Goal: Information Seeking & Learning: Learn about a topic

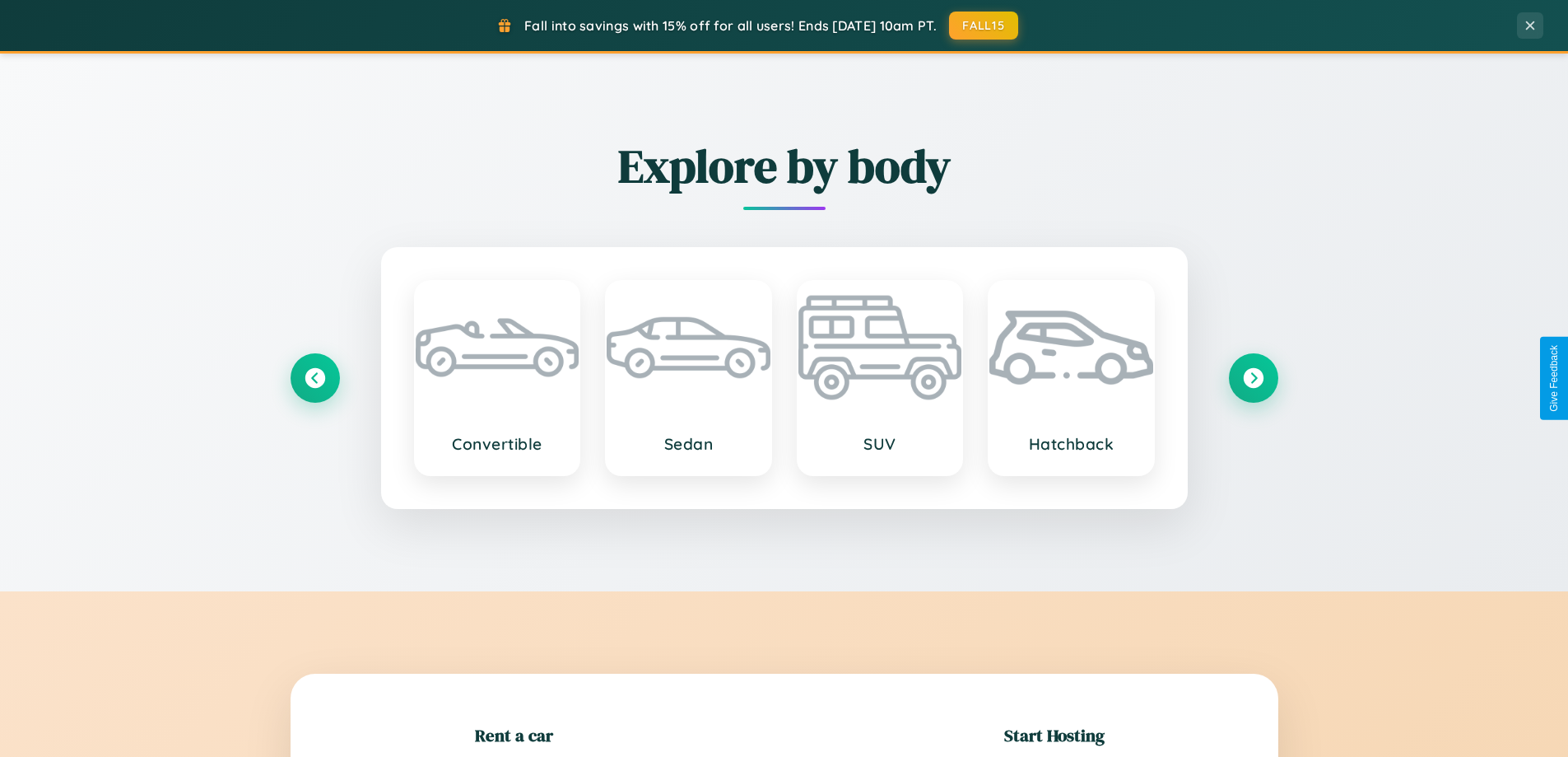
scroll to position [356, 0]
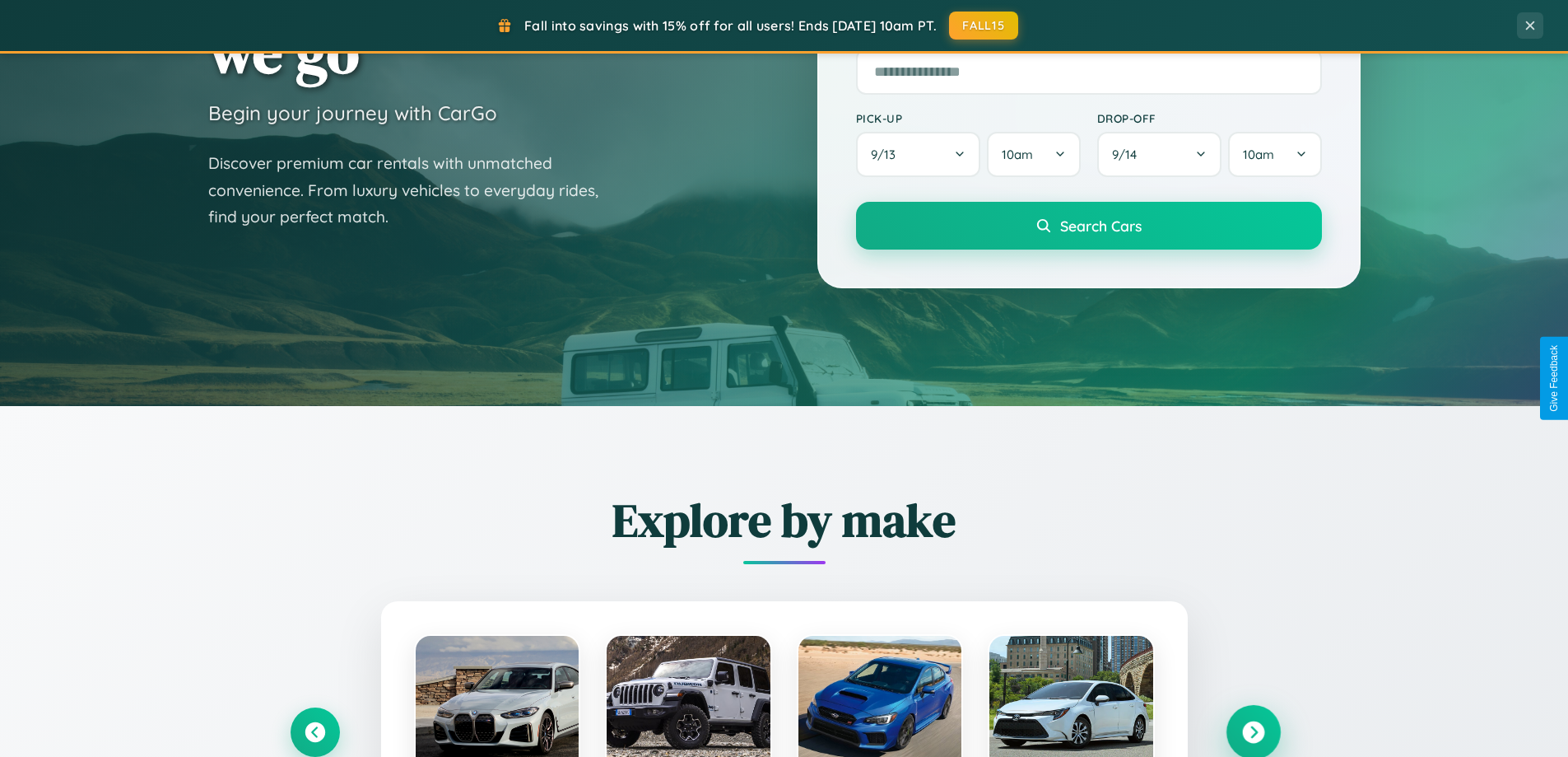
click at [1253, 732] on icon at bounding box center [1253, 732] width 22 height 22
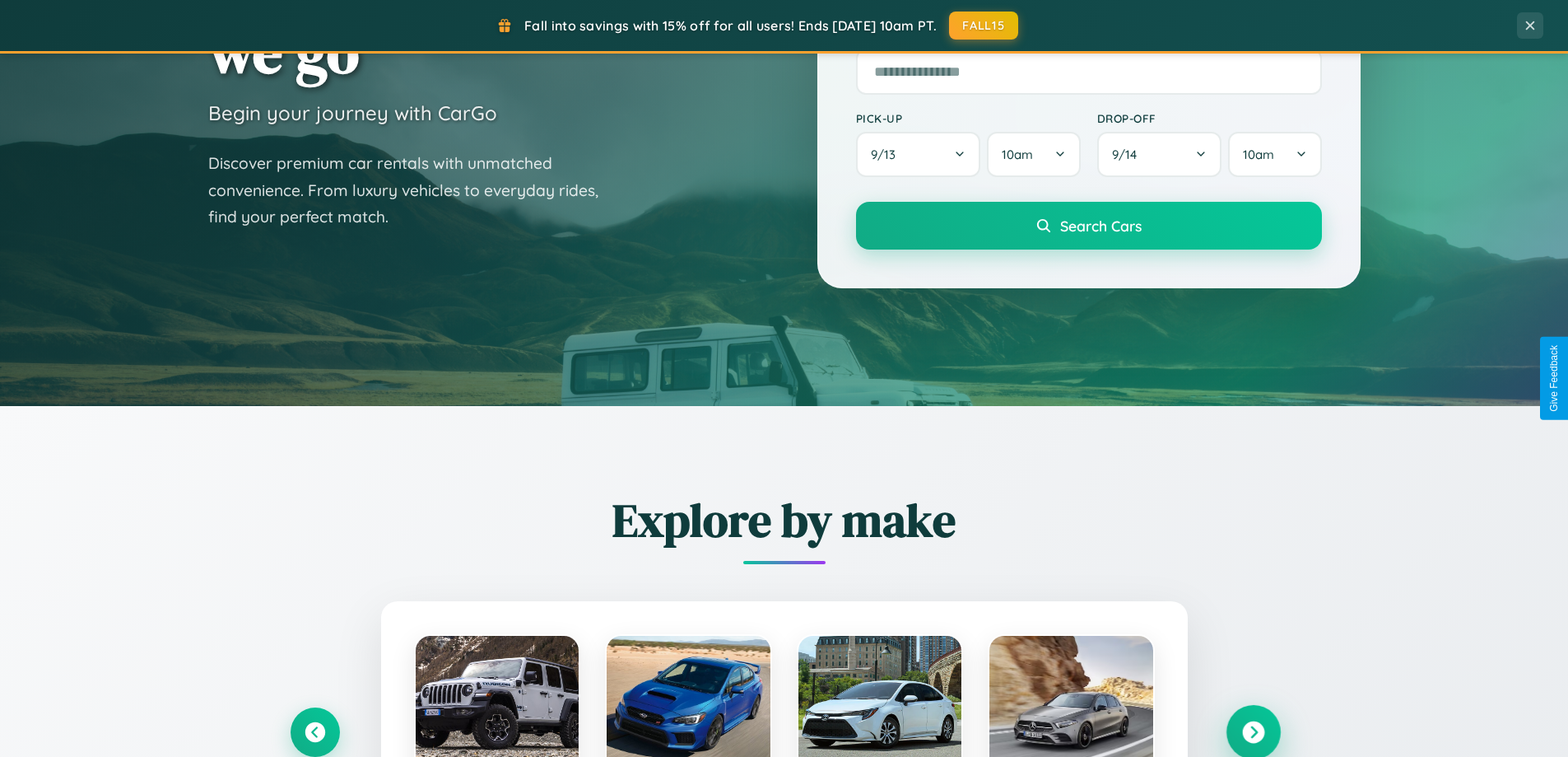
scroll to position [1133, 0]
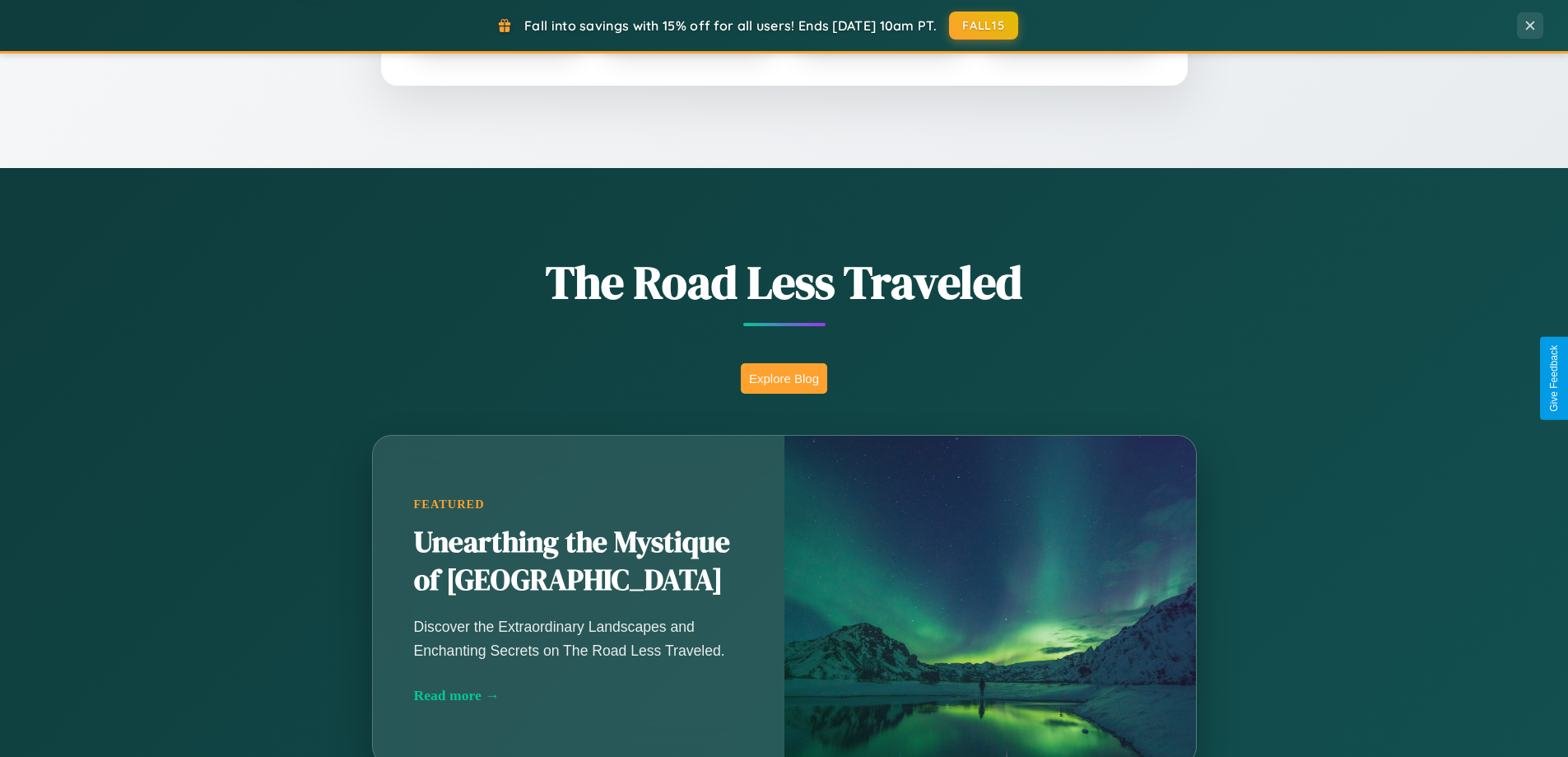
click at [784, 378] on button "Explore Blog" at bounding box center [784, 378] width 86 height 30
